Goal: Information Seeking & Learning: Learn about a topic

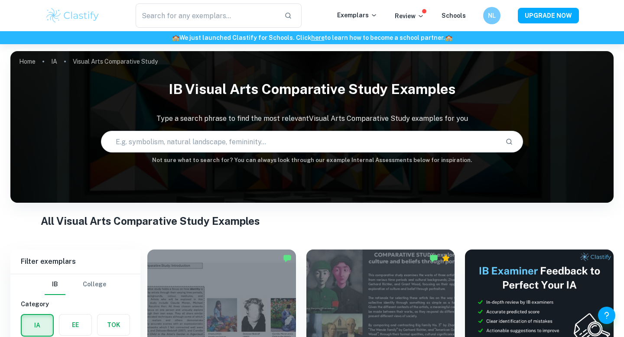
scroll to position [315, 0]
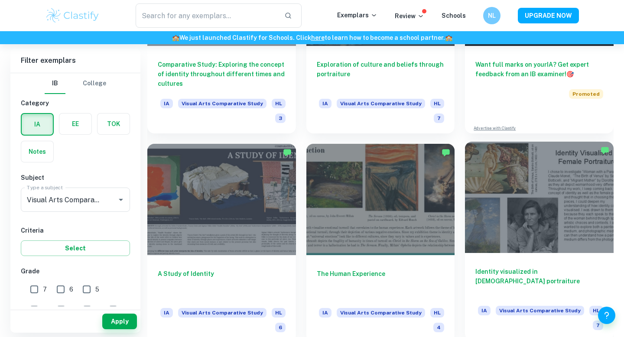
click at [522, 264] on div "Identity visualized in [DEMOGRAPHIC_DATA] portraiture IA Visual Arts Comparativ…" at bounding box center [539, 296] width 149 height 87
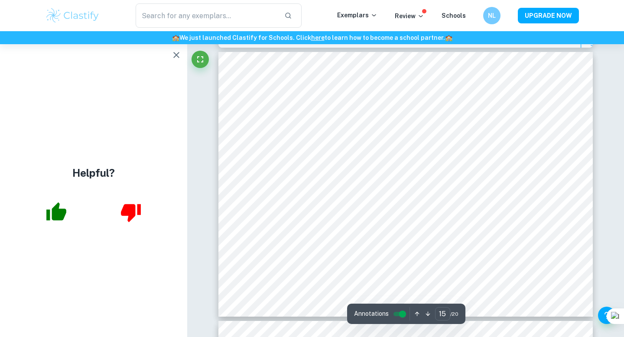
scroll to position [4011, 0]
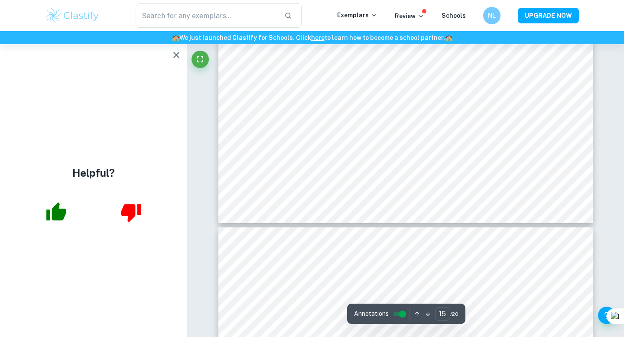
type input "16"
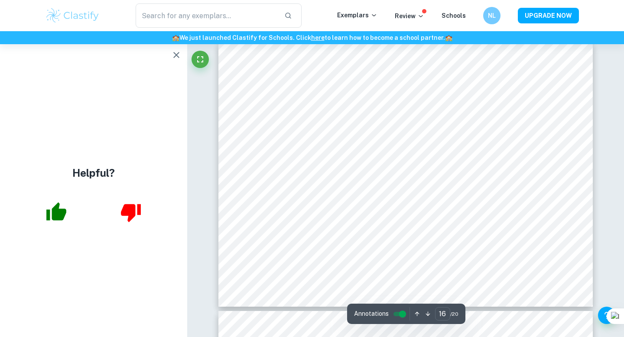
scroll to position [4288, 0]
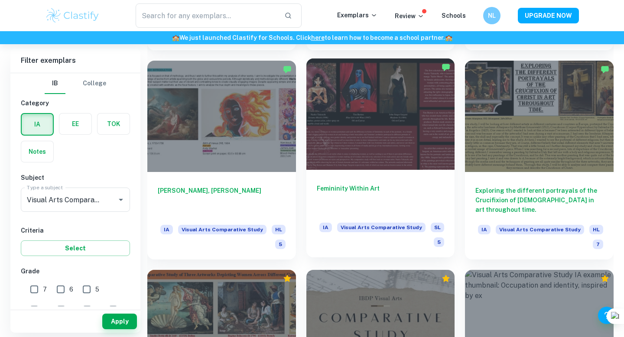
scroll to position [1025, 0]
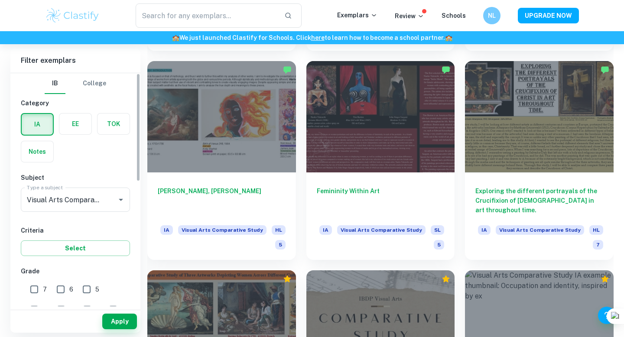
click at [36, 288] on input "7" at bounding box center [34, 289] width 17 height 17
checkbox input "true"
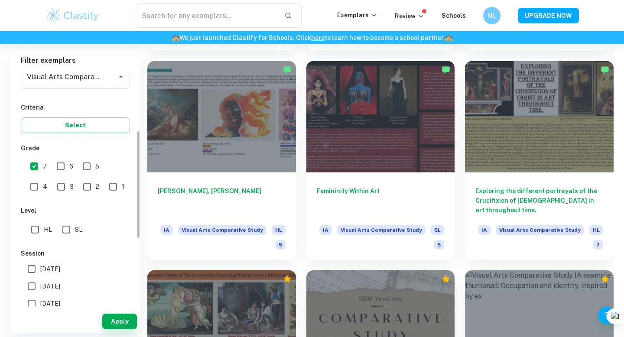
scroll to position [123, 0]
click at [38, 227] on input "HL" at bounding box center [34, 228] width 17 height 17
checkbox input "true"
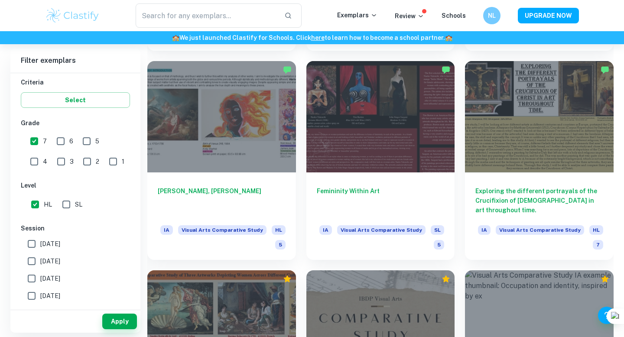
click at [31, 257] on input "[DATE]" at bounding box center [31, 261] width 17 height 17
checkbox input "true"
click at [36, 276] on input "[DATE]" at bounding box center [31, 278] width 17 height 17
checkbox input "true"
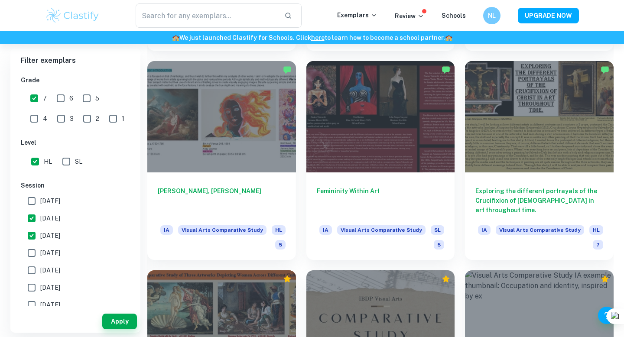
click at [32, 255] on input "[DATE]" at bounding box center [31, 252] width 17 height 17
checkbox input "true"
click at [120, 321] on button "Apply" at bounding box center [119, 322] width 35 height 16
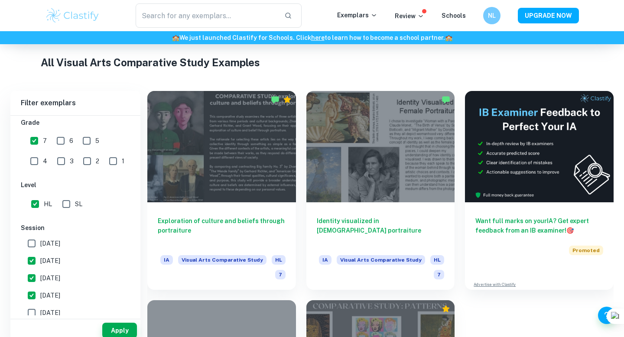
scroll to position [171, 0]
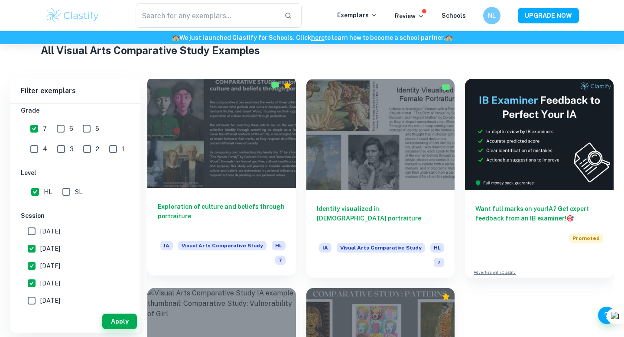
click at [252, 218] on h6 "Exploration of culture and beliefs through portraiture" at bounding box center [222, 216] width 128 height 29
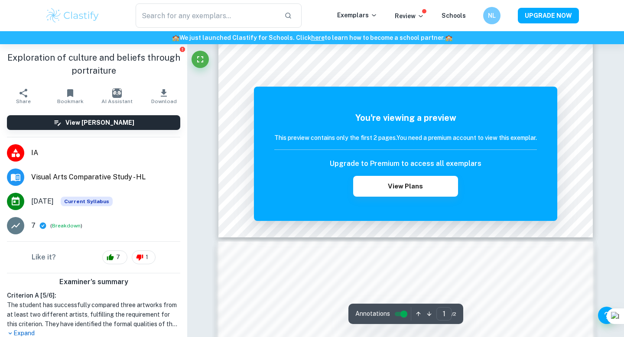
scroll to position [201, 0]
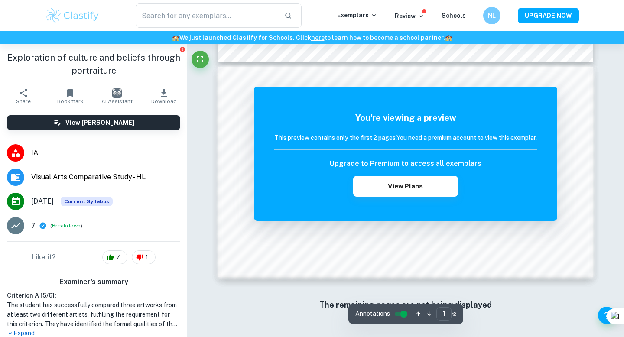
click at [594, 156] on div "Correct Criterion A If the student did not compare a minimum of 3 artworks by a…" at bounding box center [405, 90] width 437 height 494
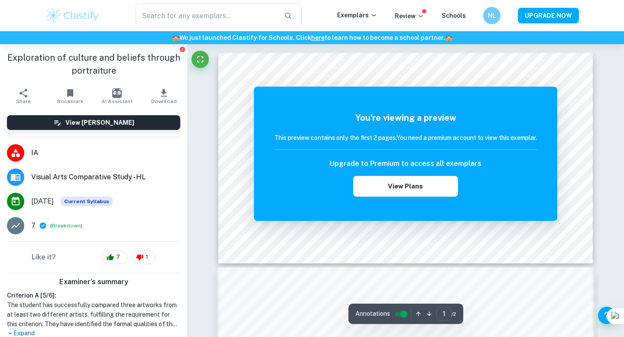
scroll to position [11, 0]
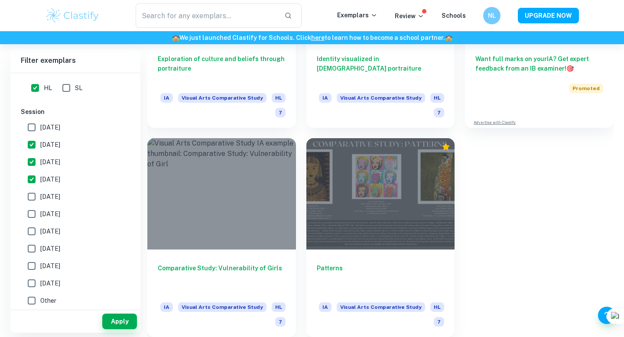
scroll to position [268, 0]
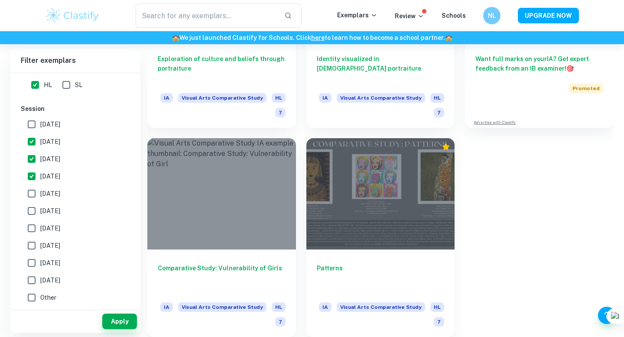
click at [68, 178] on label "[DATE]" at bounding box center [73, 176] width 100 height 17
click at [40, 178] on input "[DATE]" at bounding box center [31, 176] width 17 height 17
checkbox input "false"
click at [60, 154] on span "[DATE]" at bounding box center [50, 159] width 20 height 10
click at [40, 154] on input "[DATE]" at bounding box center [31, 158] width 17 height 17
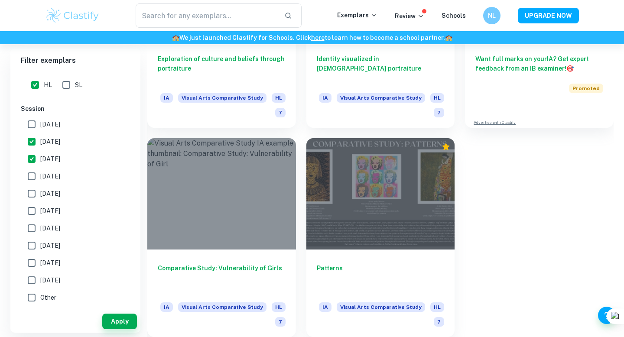
checkbox input "false"
click at [60, 144] on span "[DATE]" at bounding box center [50, 142] width 20 height 10
click at [40, 144] on input "[DATE]" at bounding box center [31, 141] width 17 height 17
checkbox input "false"
click at [124, 322] on button "Apply" at bounding box center [119, 322] width 35 height 16
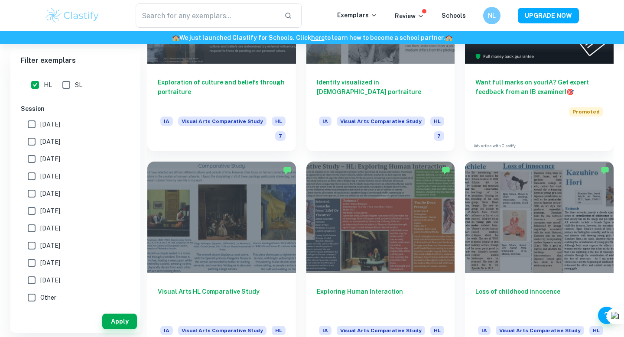
scroll to position [315, 0]
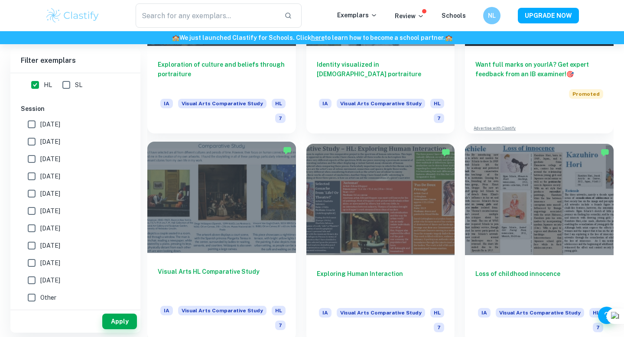
click at [263, 272] on h6 "Visual Arts HL Comparative Study" at bounding box center [222, 281] width 128 height 29
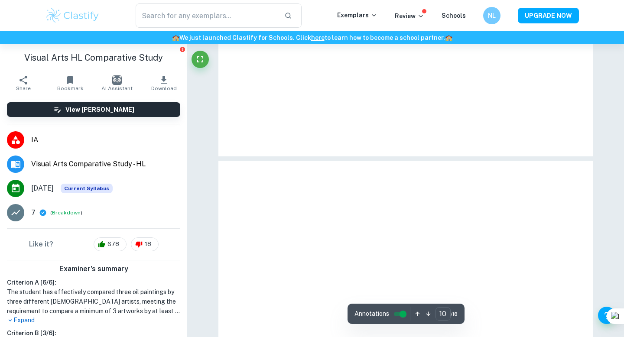
scroll to position [2021, 0]
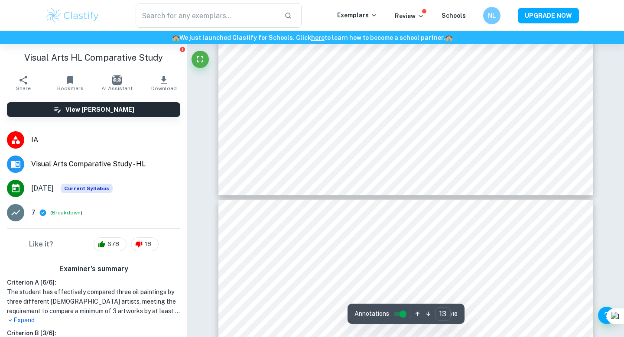
type input "14"
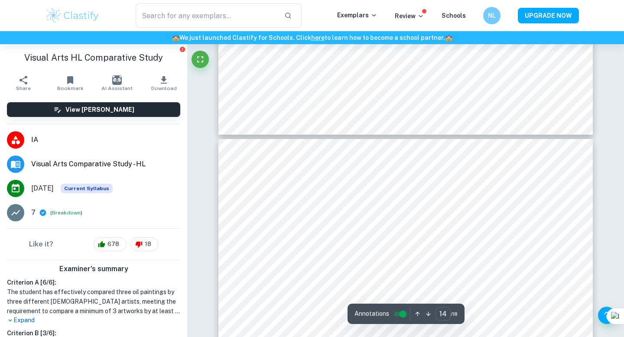
scroll to position [3048, 0]
